Goal: Check status: Check status

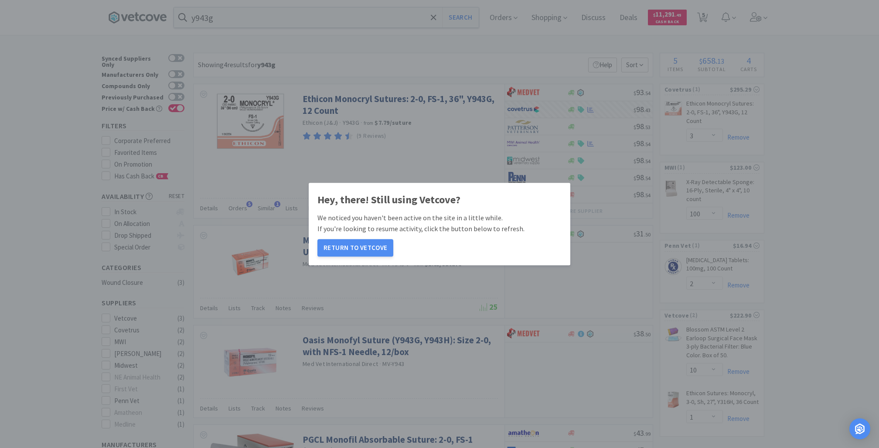
select select "3"
select select "100"
select select "2"
select select "10"
select select "1"
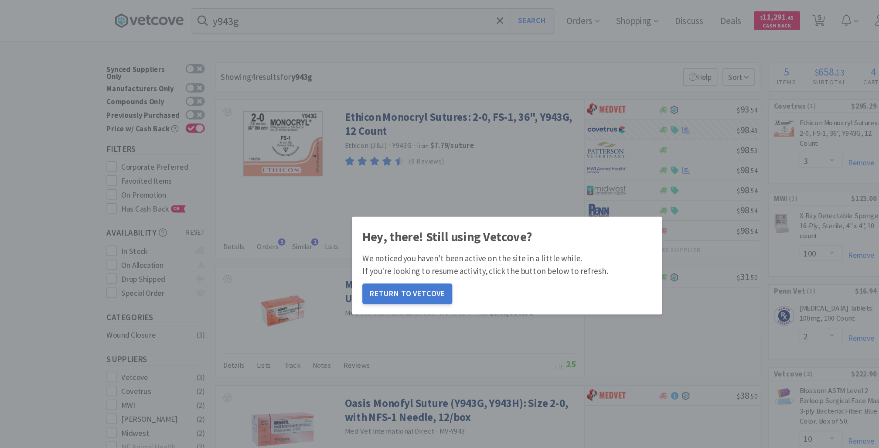
click at [342, 247] on button "Return to Vetcove" at bounding box center [355, 247] width 76 height 17
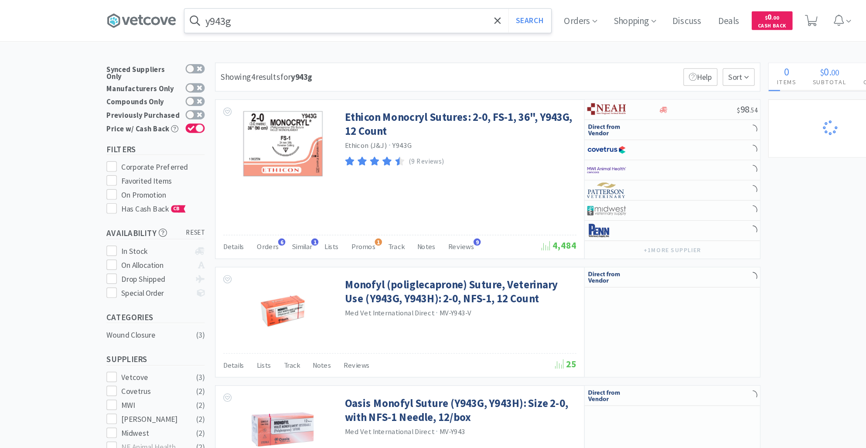
select select "2"
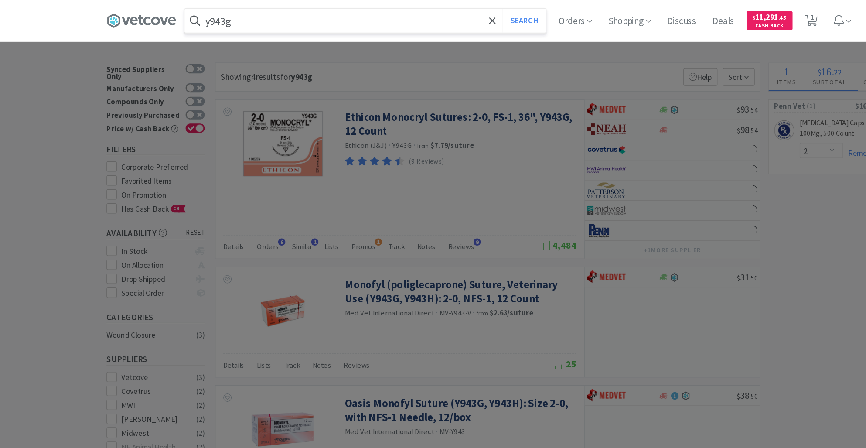
click at [235, 19] on input "y943g" at bounding box center [319, 17] width 305 height 20
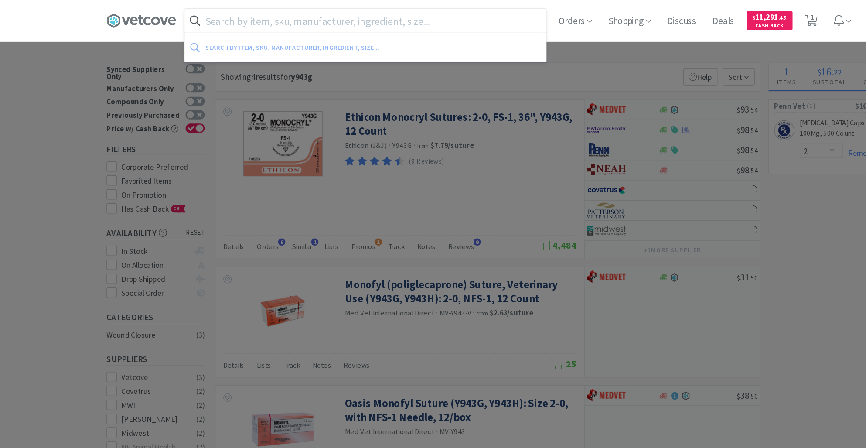
click at [235, 19] on input "text" at bounding box center [319, 17] width 305 height 20
select select "1"
select select "2"
click at [504, 20] on span "Orders" at bounding box center [496, 17] width 35 height 35
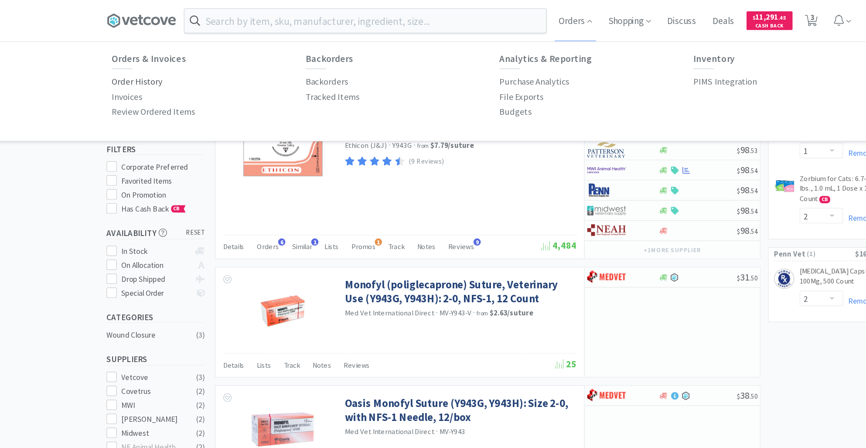
click at [132, 68] on p "Order History" at bounding box center [127, 69] width 43 height 12
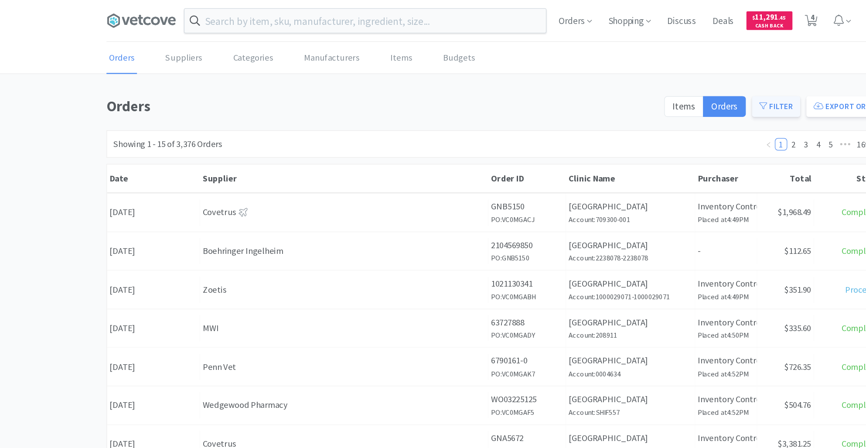
click at [669, 85] on button "Filter" at bounding box center [666, 89] width 41 height 17
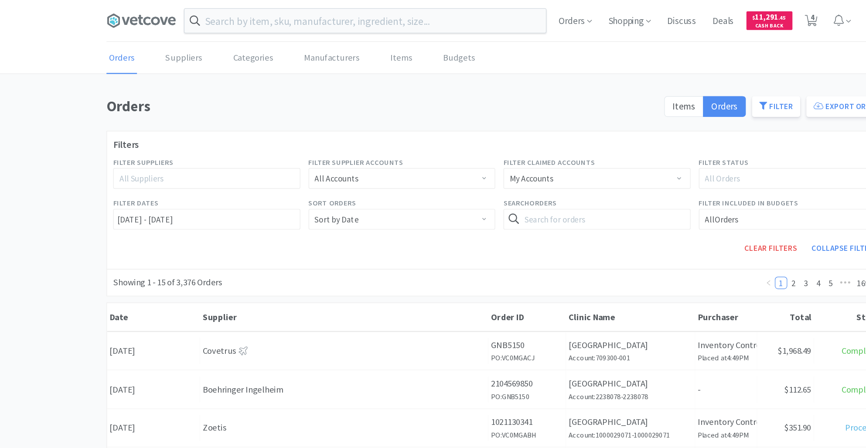
click at [441, 180] on icon at bounding box center [445, 184] width 9 height 9
click at [446, 183] on icon at bounding box center [445, 184] width 9 height 9
click at [459, 185] on input "text" at bounding box center [515, 184] width 158 height 17
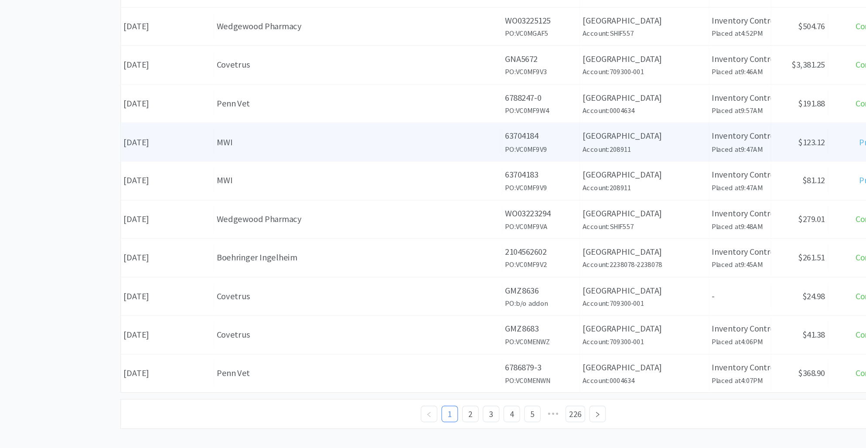
scroll to position [375, 0]
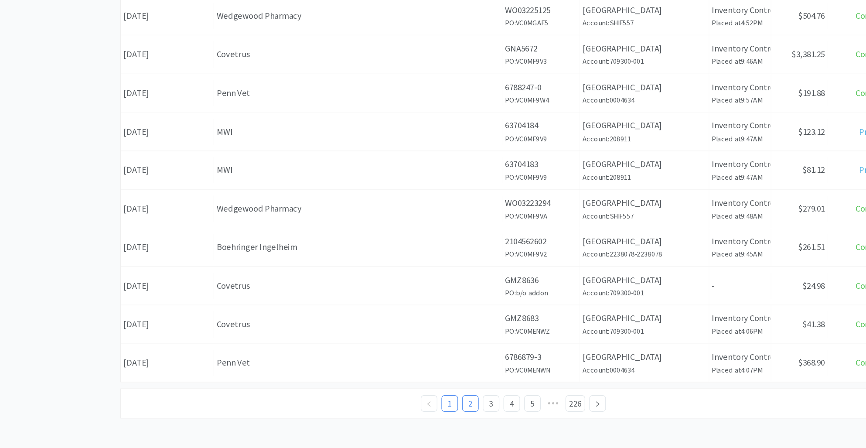
click at [396, 408] on link "2" at bounding box center [396, 410] width 13 height 13
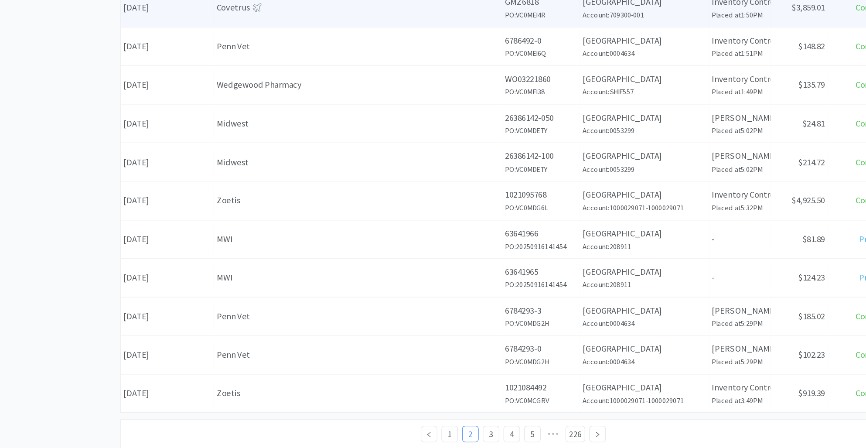
scroll to position [370, 0]
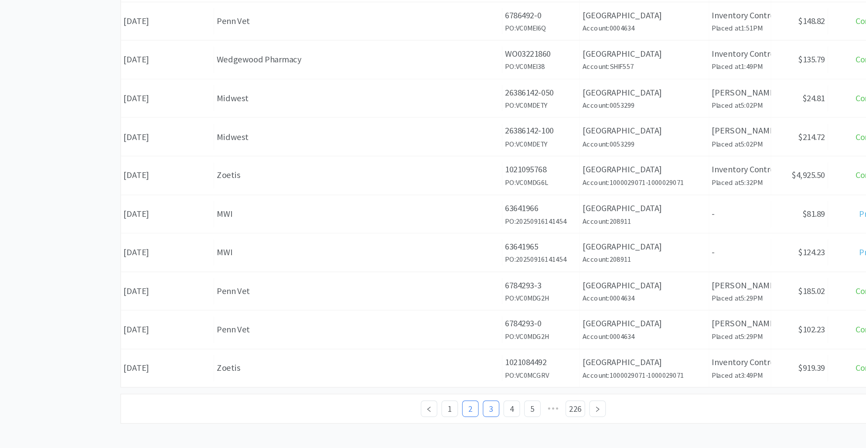
click at [412, 414] on link "3" at bounding box center [414, 414] width 13 height 13
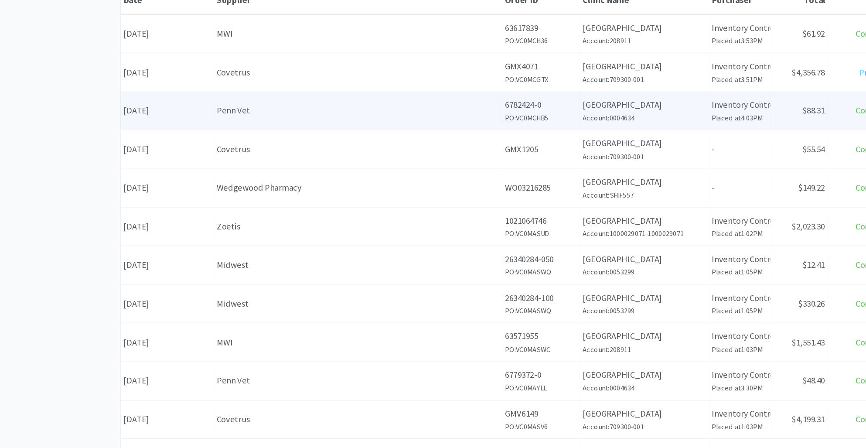
scroll to position [204, 0]
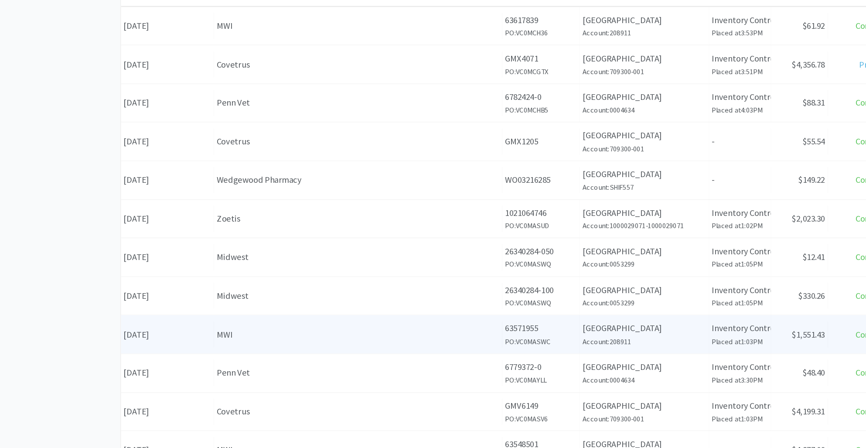
click at [226, 350] on div "MWI" at bounding box center [302, 352] width 238 height 12
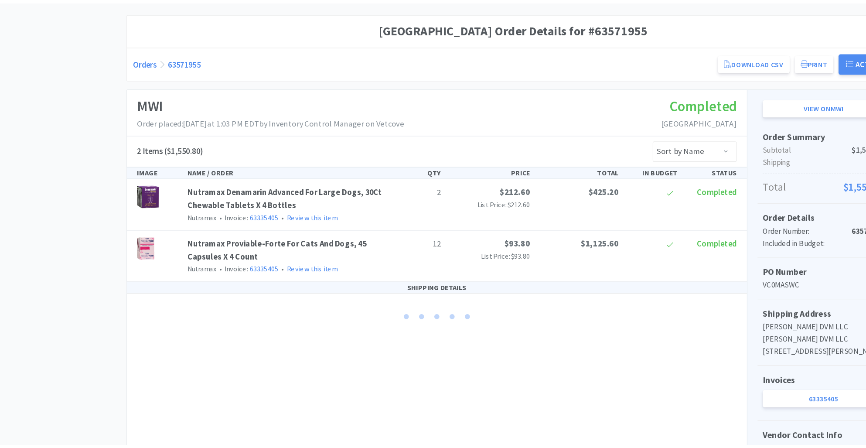
scroll to position [110, 0]
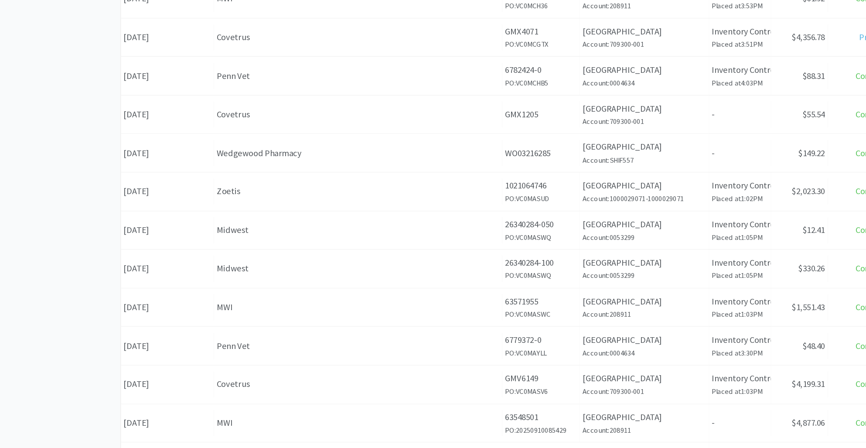
scroll to position [204, 0]
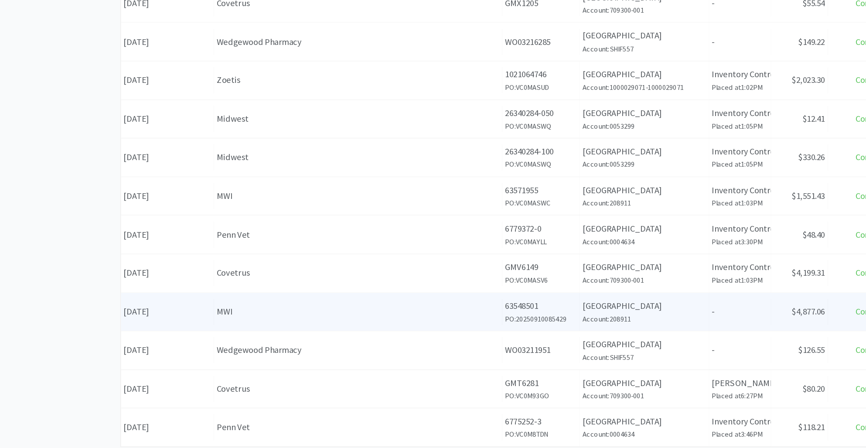
click at [301, 340] on div "Supplier MWI" at bounding box center [301, 333] width 243 height 22
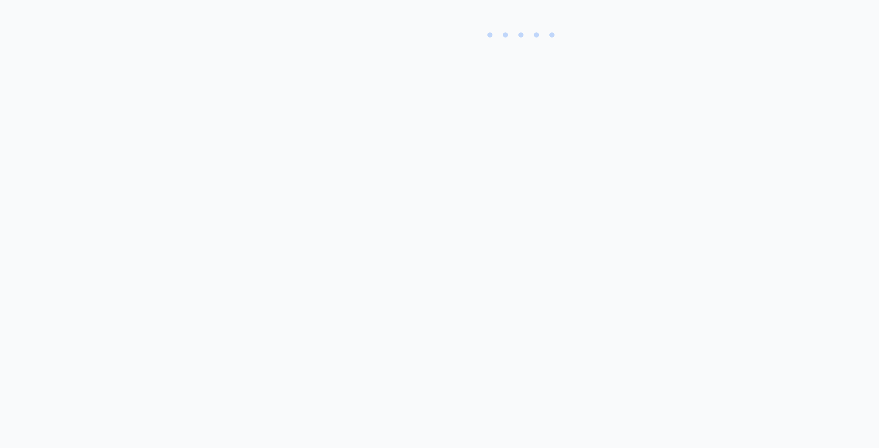
click at [301, 340] on body "Orders Shopping Discuss Discuss Deals Deals $ 11,291 . 45 Cash Back 4 4 Orders …" at bounding box center [439, 224] width 879 height 448
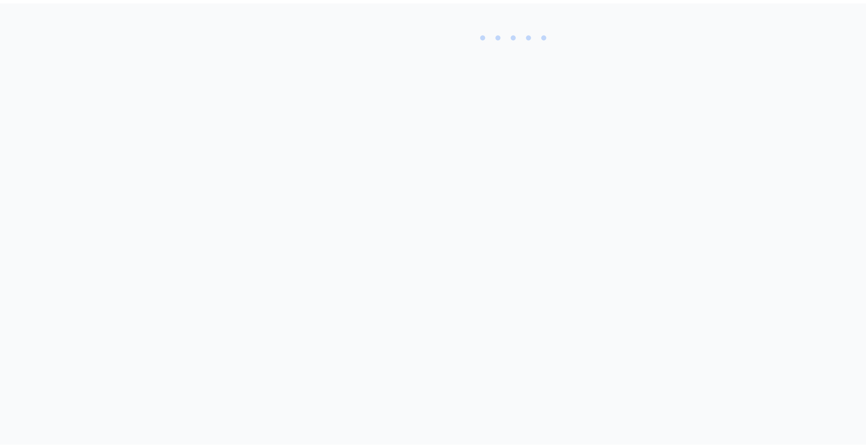
scroll to position [53, 0]
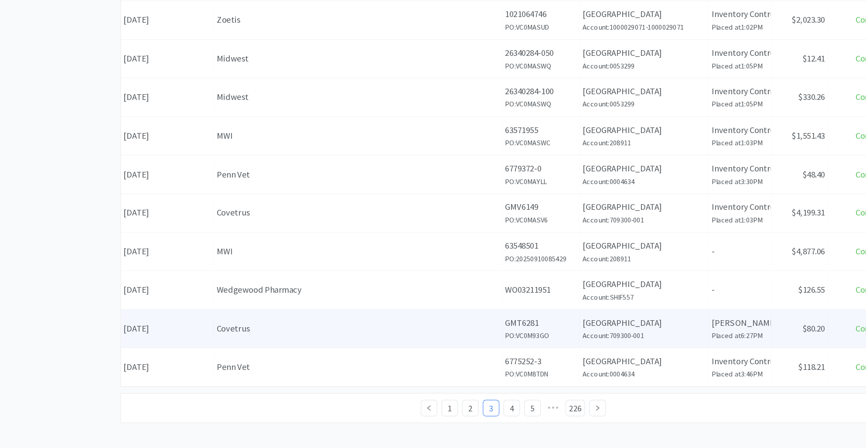
scroll to position [258, 0]
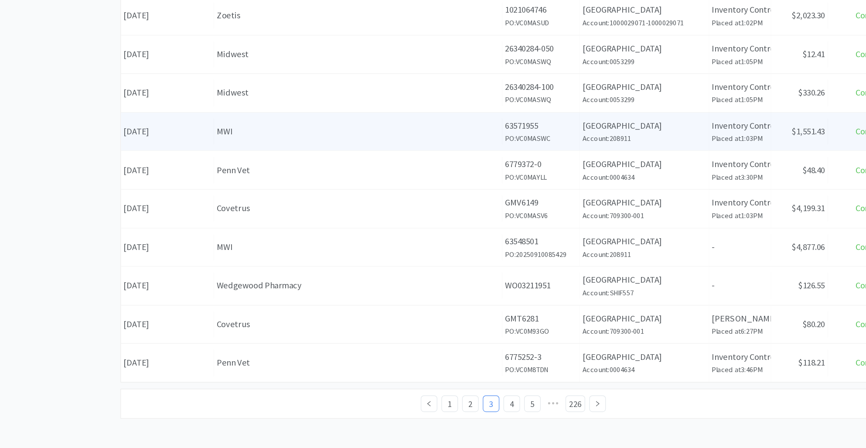
click at [204, 175] on div "MWI" at bounding box center [302, 181] width 238 height 12
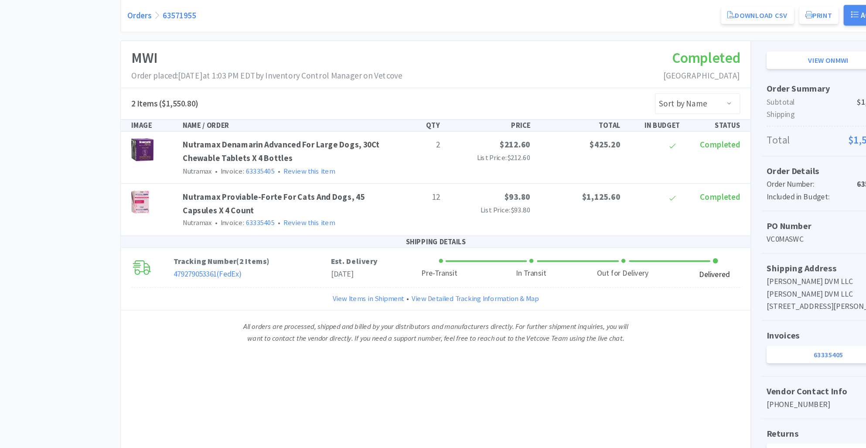
scroll to position [105, 0]
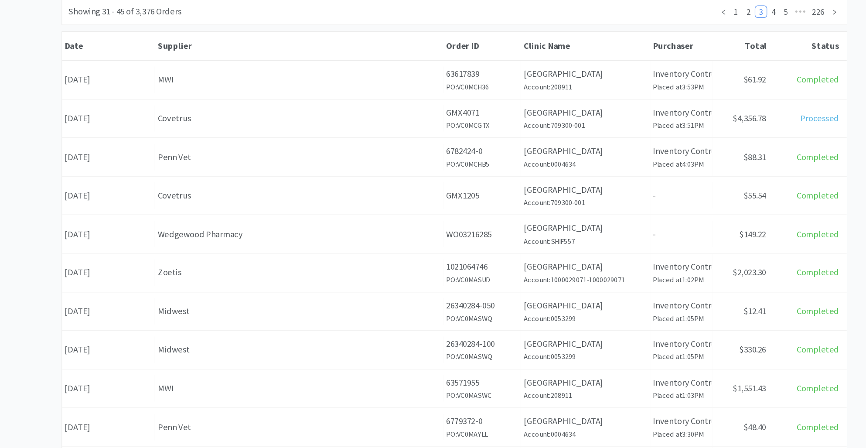
scroll to position [258, 0]
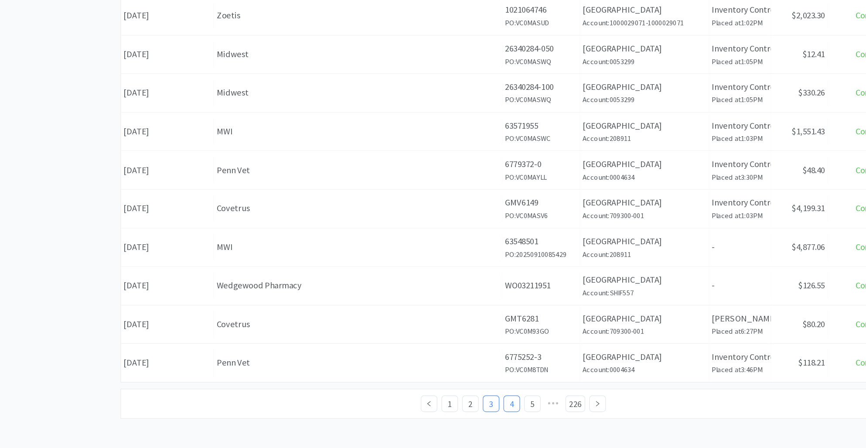
click at [432, 407] on link "4" at bounding box center [431, 410] width 13 height 13
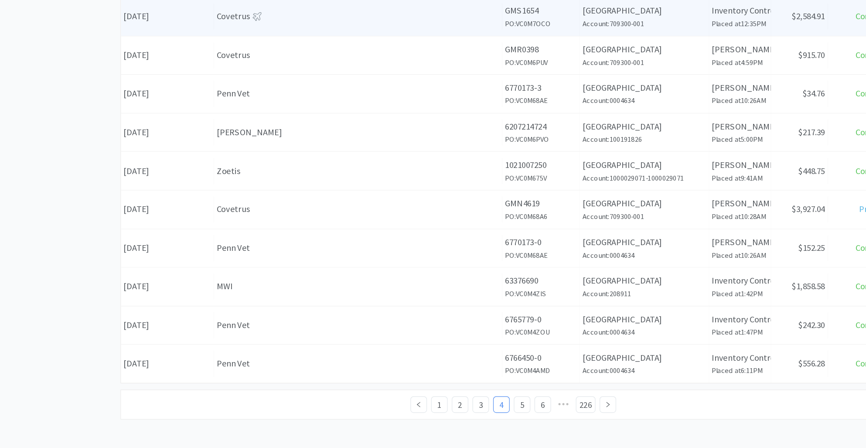
scroll to position [258, 0]
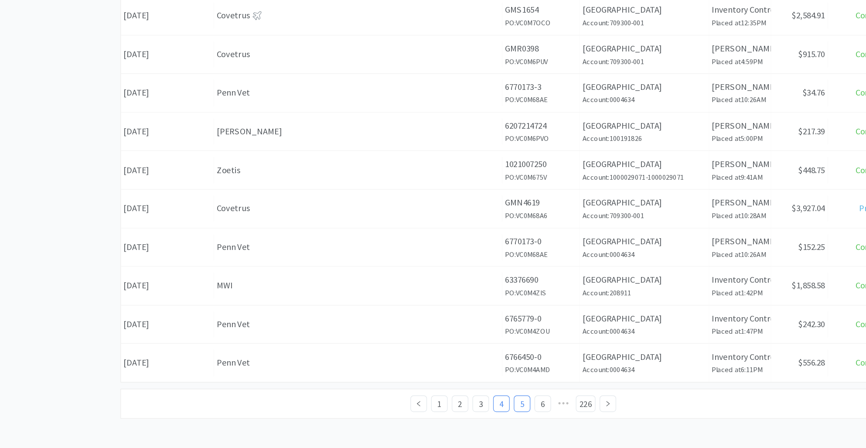
click at [441, 413] on link "5" at bounding box center [440, 410] width 13 height 13
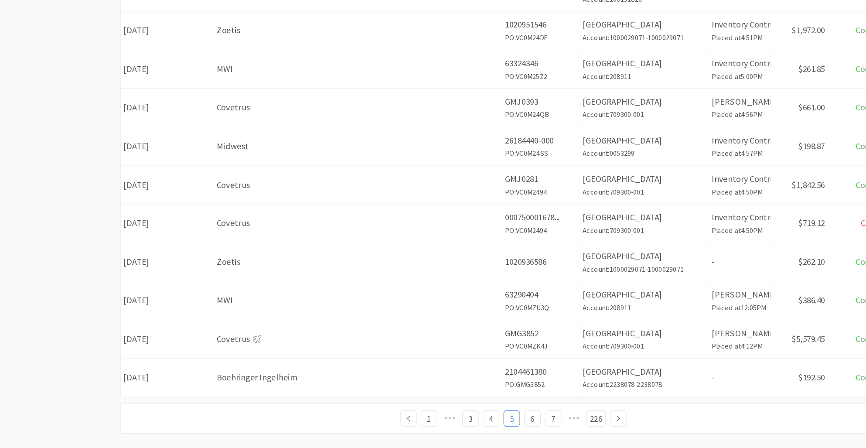
scroll to position [258, 0]
